Goal: Information Seeking & Learning: Learn about a topic

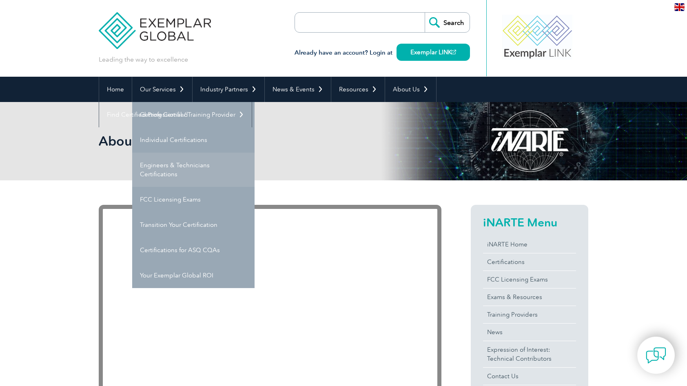
click at [178, 168] on link "Engineers & Technicians Certifications" at bounding box center [193, 169] width 122 height 34
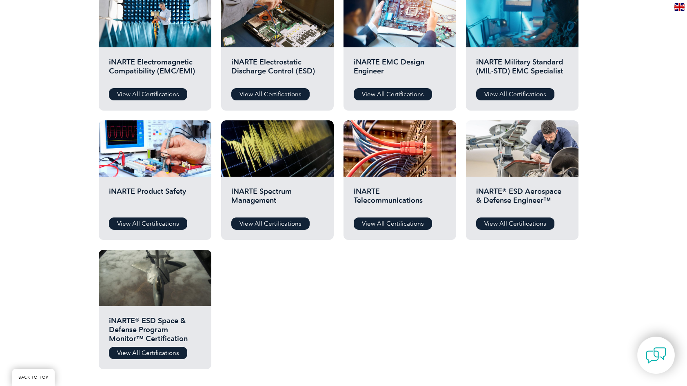
scroll to position [320, 0]
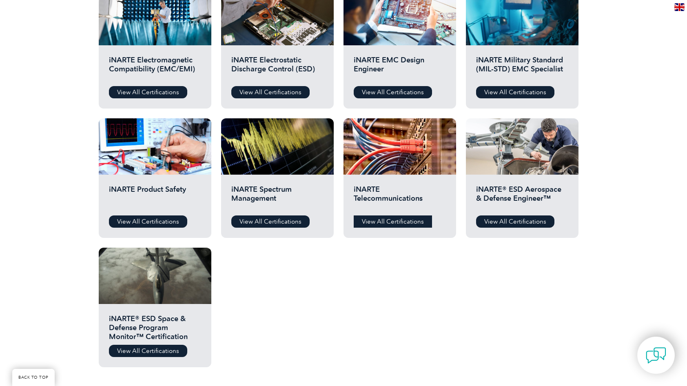
click at [394, 220] on link "View All Certifications" at bounding box center [392, 221] width 78 height 12
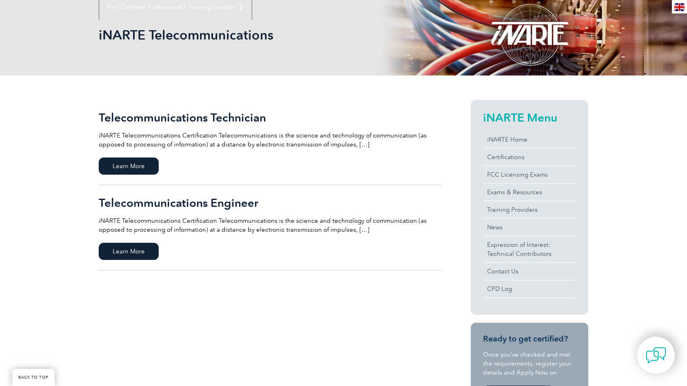
scroll to position [122, 0]
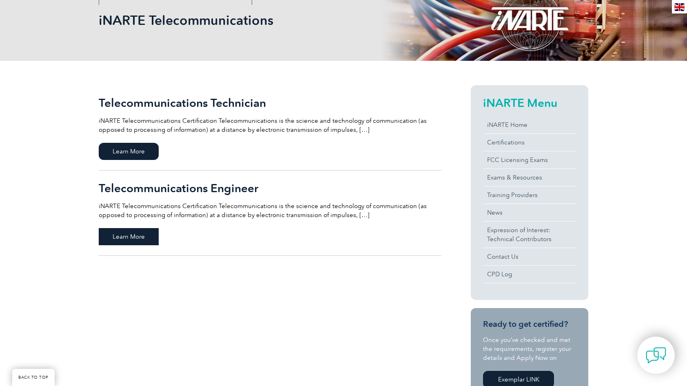
click at [145, 232] on span "Learn More" at bounding box center [129, 236] width 60 height 17
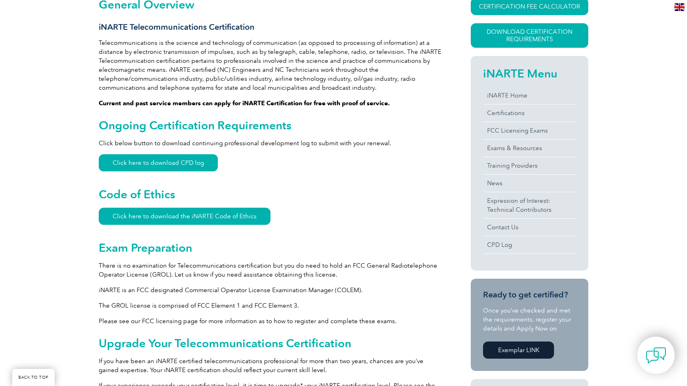
scroll to position [225, 0]
